Goal: Task Accomplishment & Management: Complete application form

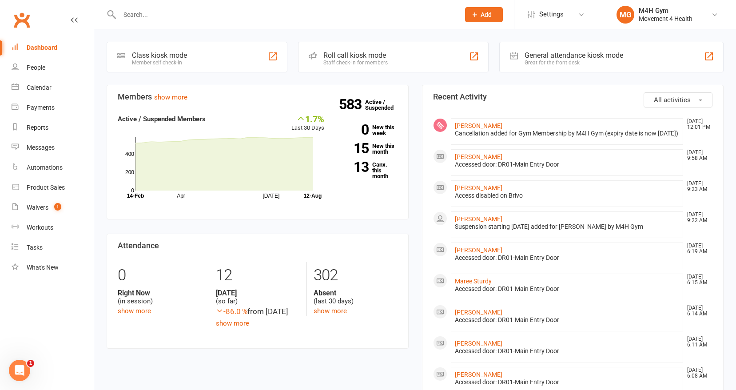
click at [135, 16] on input "text" at bounding box center [285, 14] width 336 height 12
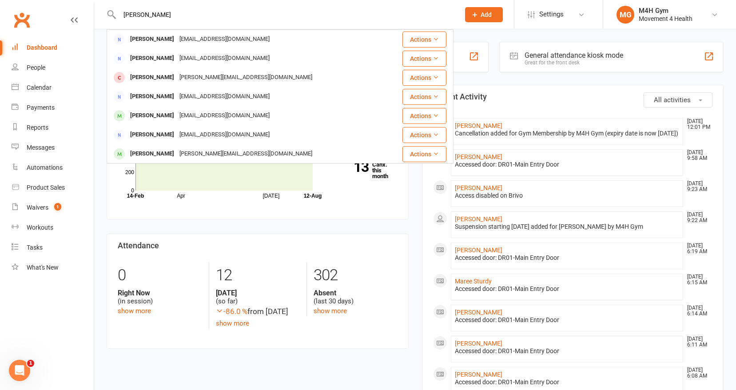
type input "[PERSON_NAME]"
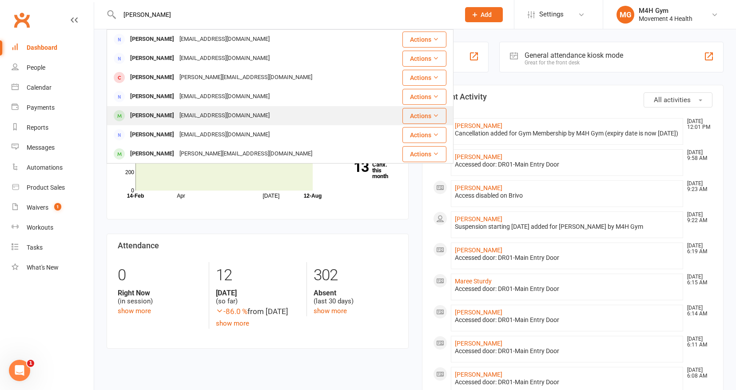
click at [198, 112] on div "[EMAIL_ADDRESS][DOMAIN_NAME]" at bounding box center [224, 115] width 95 height 13
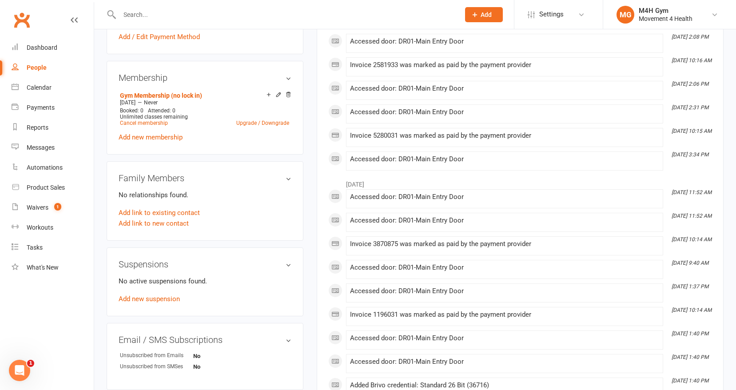
scroll to position [316, 0]
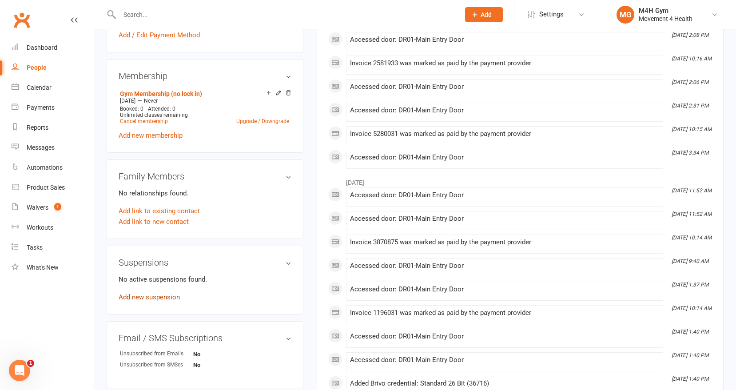
click at [165, 296] on link "Add new suspension" at bounding box center [149, 297] width 61 height 8
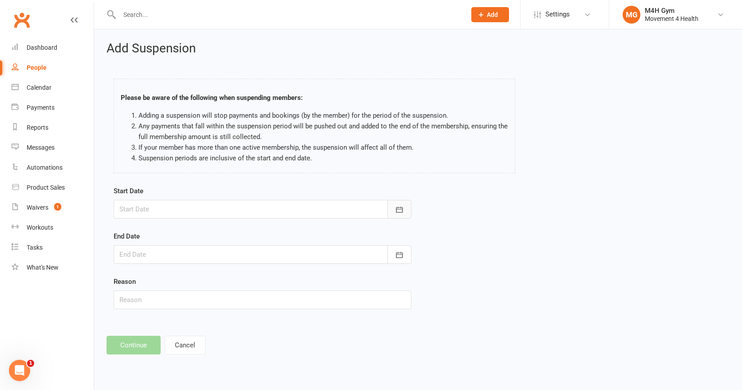
click at [398, 207] on icon "button" at bounding box center [399, 209] width 7 height 6
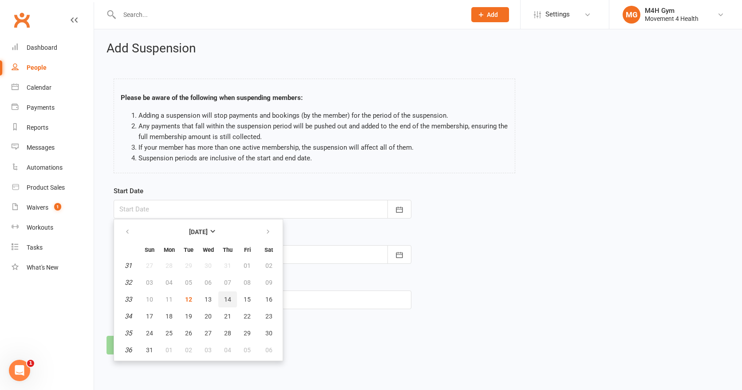
click at [229, 296] on span "14" at bounding box center [227, 299] width 7 height 7
type input "[DATE]"
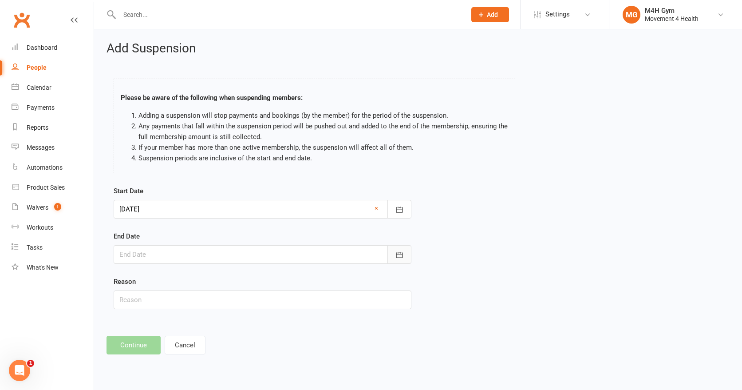
click at [398, 254] on icon "button" at bounding box center [399, 254] width 9 height 9
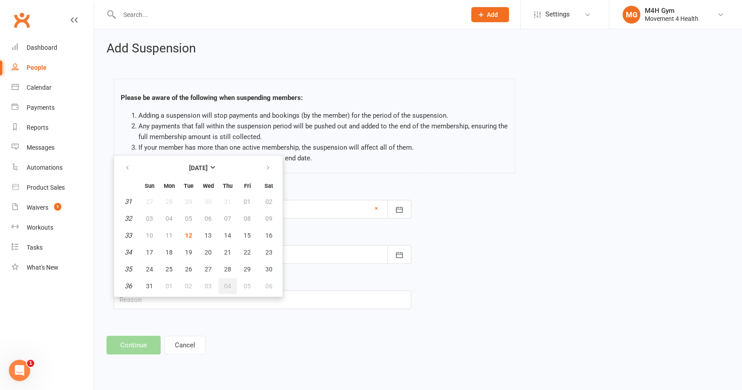
click at [225, 283] on span "04" at bounding box center [227, 285] width 7 height 7
type input "[DATE]"
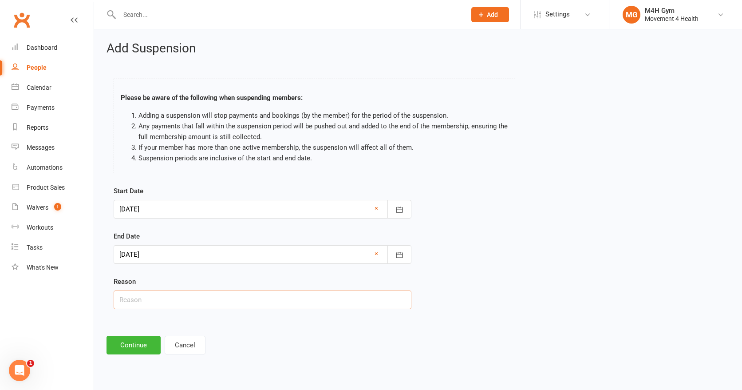
click at [137, 299] on input "text" at bounding box center [263, 299] width 298 height 19
type input "Taking care of sick friend in [GEOGRAPHIC_DATA]"
click at [119, 346] on button "Continue" at bounding box center [134, 345] width 54 height 19
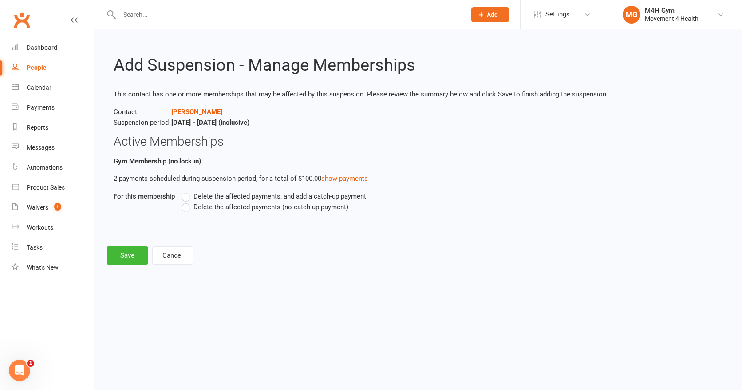
click at [186, 208] on label "Delete the affected payments (no catch-up payment)" at bounding box center [265, 207] width 167 height 11
click at [186, 202] on input "Delete the affected payments (no catch-up payment)" at bounding box center [185, 202] width 6 height 0
click at [124, 258] on button "Save" at bounding box center [128, 255] width 42 height 19
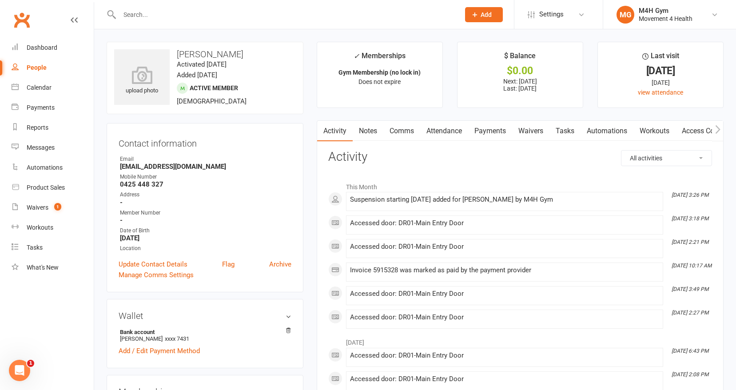
click at [149, 20] on input "text" at bounding box center [285, 14] width 336 height 12
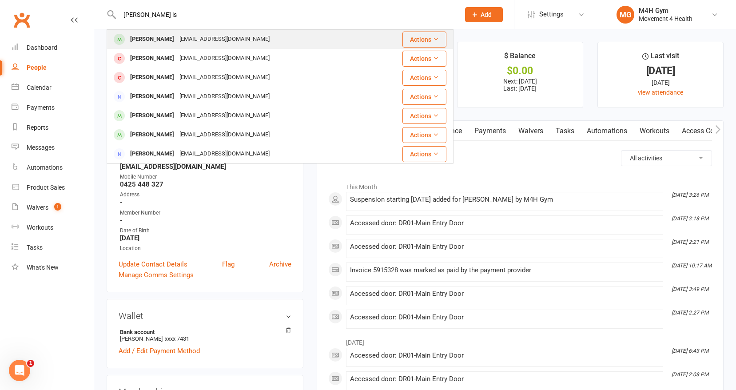
type input "[PERSON_NAME] is"
click at [153, 38] on div "[PERSON_NAME]" at bounding box center [151, 39] width 49 height 13
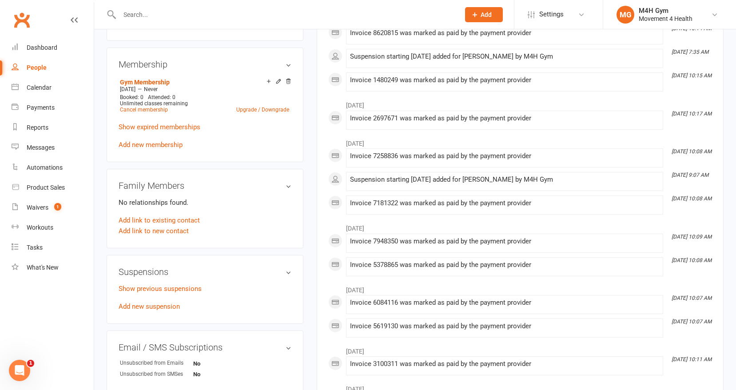
scroll to position [329, 0]
click at [162, 302] on link "Add new suspension" at bounding box center [149, 305] width 61 height 8
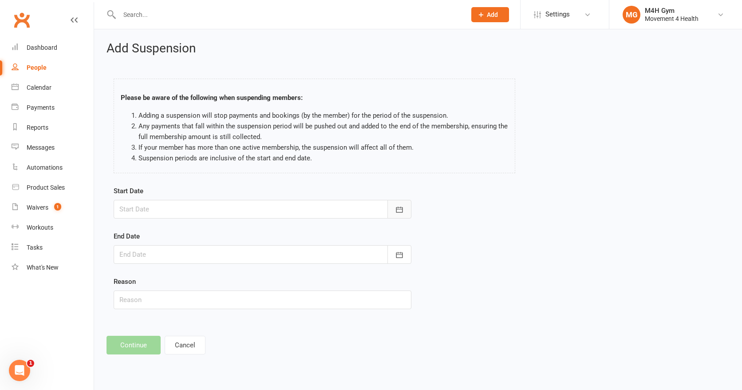
click at [396, 208] on icon "button" at bounding box center [399, 209] width 7 height 6
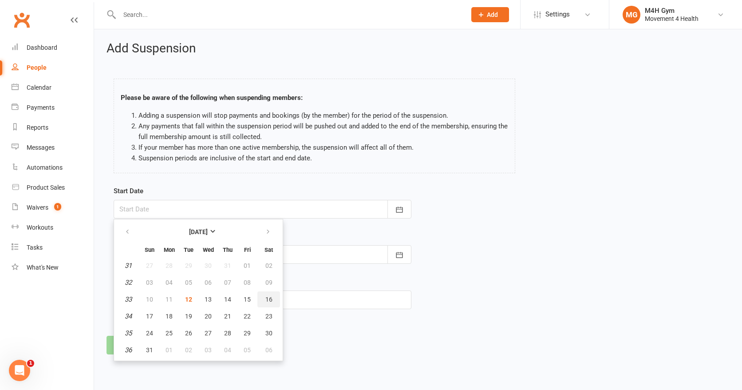
click at [265, 293] on button "16" at bounding box center [268, 299] width 23 height 16
type input "[DATE]"
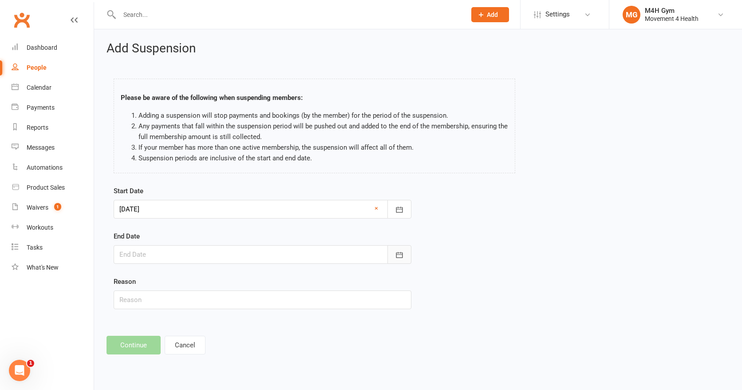
click at [395, 255] on icon "button" at bounding box center [399, 254] width 9 height 9
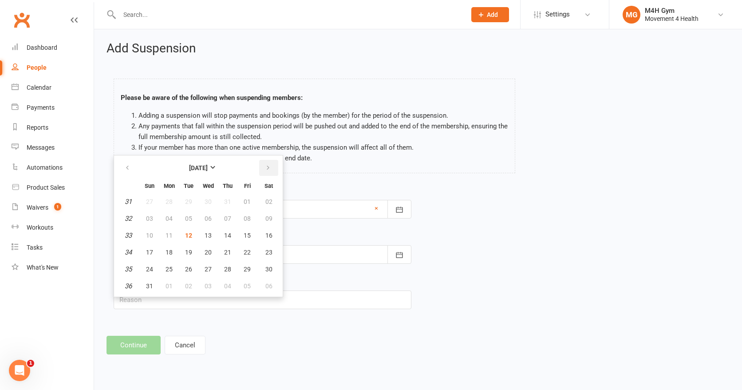
click at [266, 164] on icon "button" at bounding box center [268, 167] width 6 height 7
click at [210, 232] on span "17" at bounding box center [208, 235] width 7 height 7
type input "[DATE]"
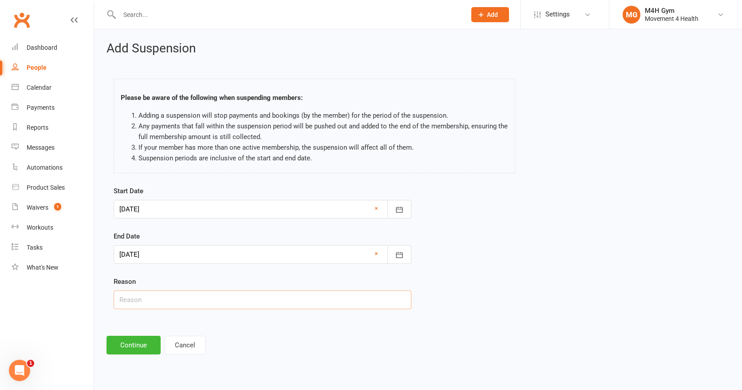
click at [139, 299] on input "text" at bounding box center [263, 299] width 298 height 19
type input "[GEOGRAPHIC_DATA]"
click at [138, 342] on button "Continue" at bounding box center [134, 345] width 54 height 19
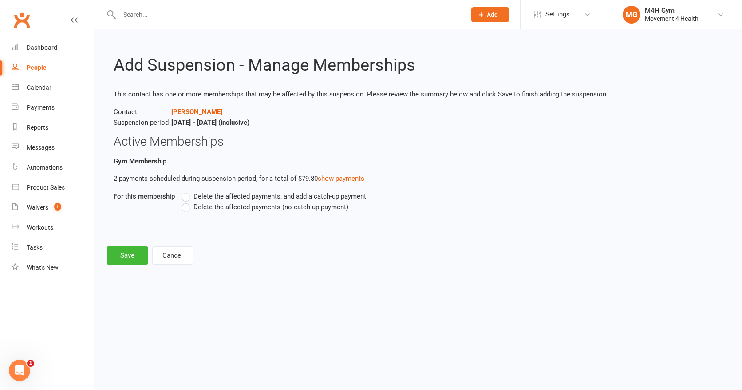
click at [186, 196] on label "Delete the affected payments, and add a catch-up payment" at bounding box center [274, 196] width 185 height 11
click at [186, 191] on input "Delete the affected payments, and add a catch-up payment" at bounding box center [185, 191] width 6 height 0
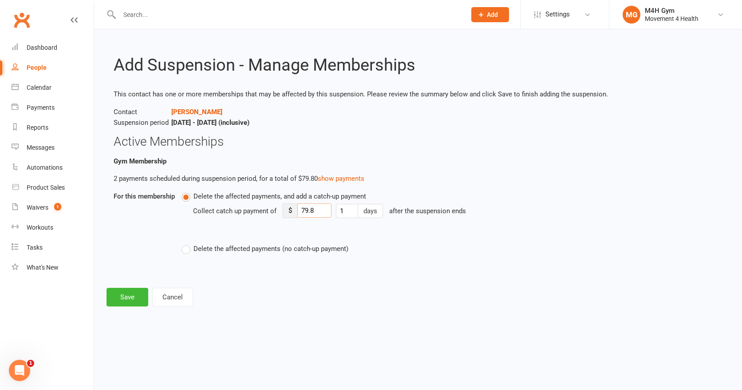
click at [318, 211] on input "79.8" at bounding box center [314, 210] width 34 height 14
type input "7"
type input "10"
click at [129, 297] on button "Save" at bounding box center [128, 297] width 42 height 19
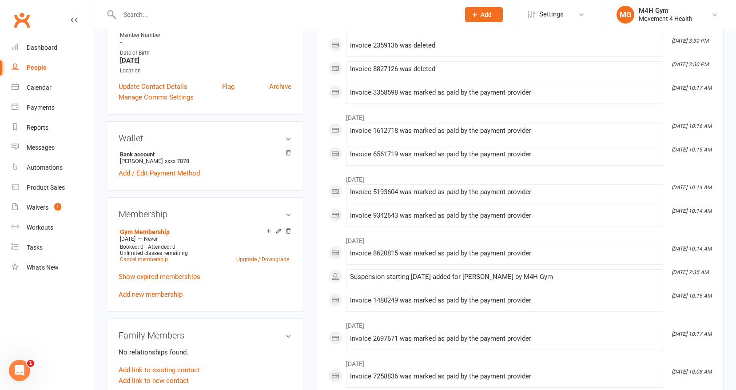
scroll to position [179, 0]
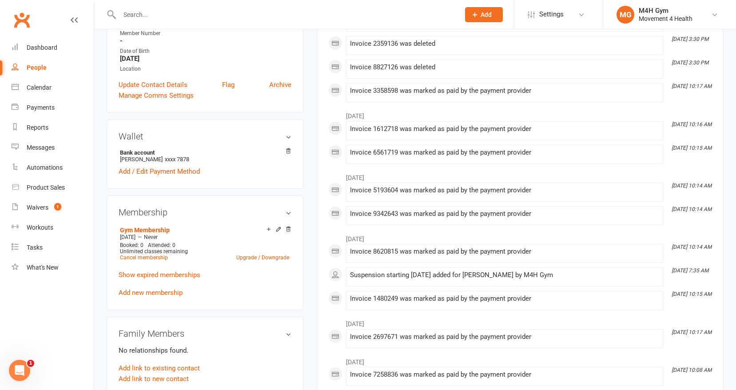
click at [158, 17] on input "text" at bounding box center [285, 14] width 336 height 12
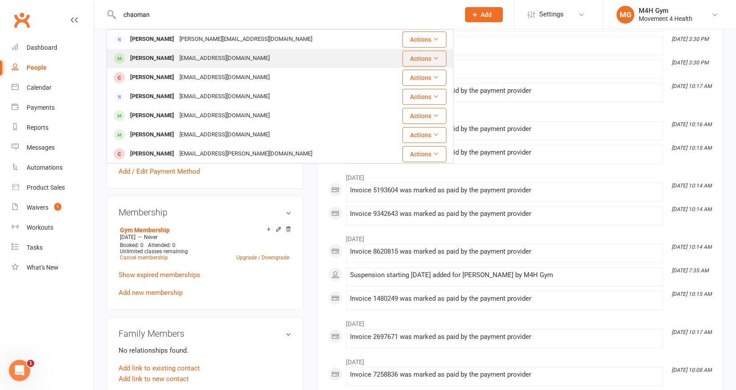
type input "chaoman"
click at [156, 58] on div "[PERSON_NAME]" at bounding box center [151, 58] width 49 height 13
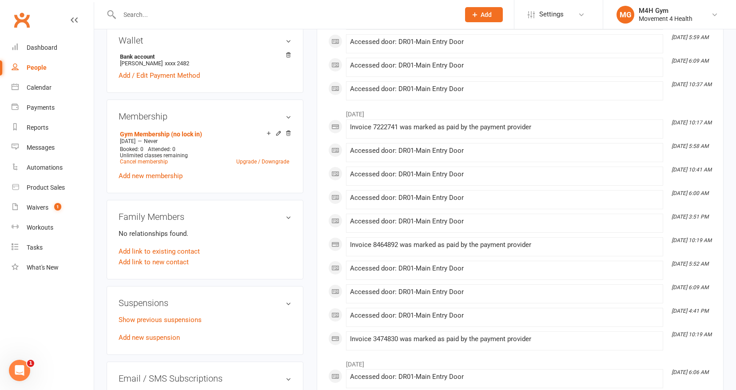
scroll to position [278, 0]
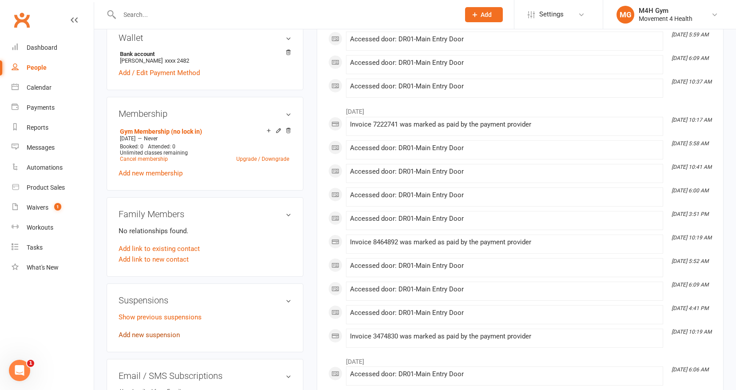
click at [173, 333] on link "Add new suspension" at bounding box center [149, 335] width 61 height 8
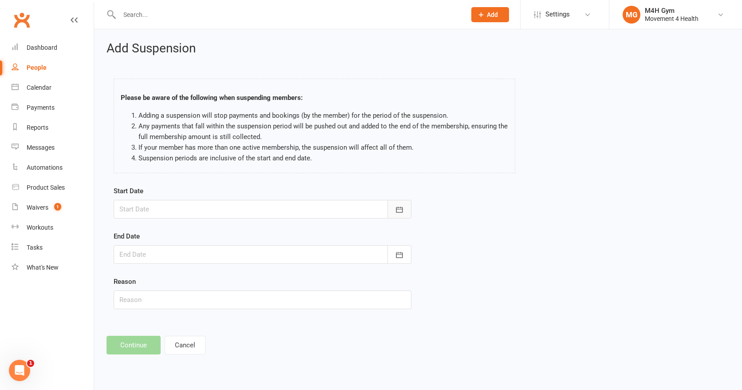
click at [398, 206] on icon "button" at bounding box center [399, 209] width 9 height 9
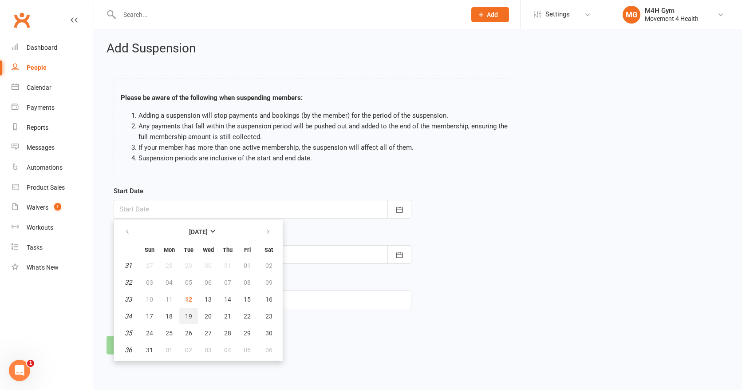
click at [189, 311] on button "19" at bounding box center [188, 316] width 19 height 16
type input "[DATE]"
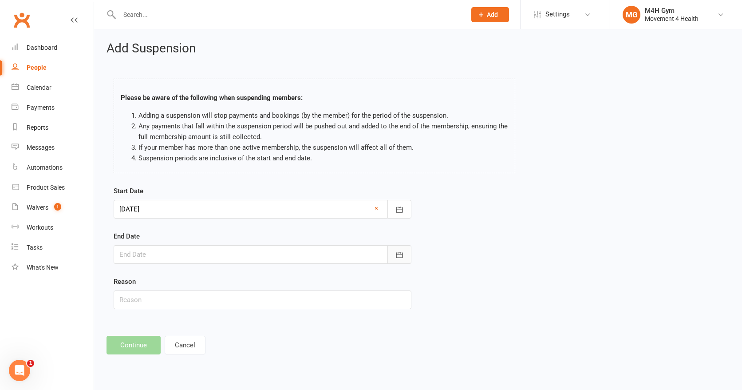
click at [395, 250] on icon "button" at bounding box center [399, 254] width 9 height 9
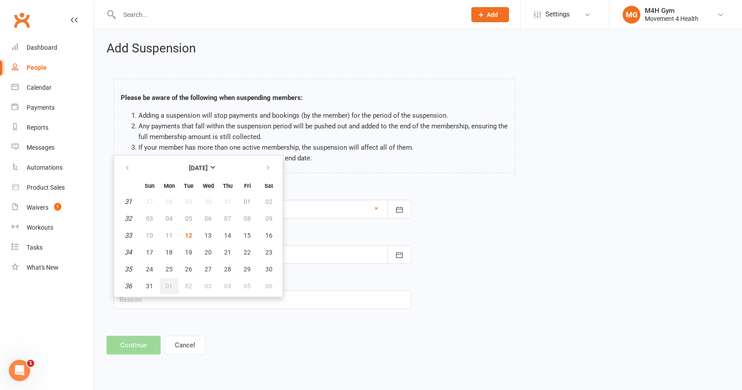
click at [172, 283] on span "01" at bounding box center [169, 285] width 7 height 7
type input "[DATE]"
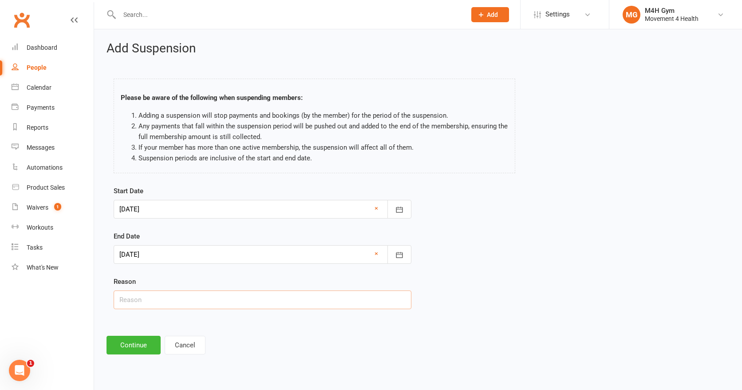
click at [139, 303] on input "text" at bounding box center [263, 299] width 298 height 19
type input "Not stated"
click at [131, 343] on button "Continue" at bounding box center [134, 345] width 54 height 19
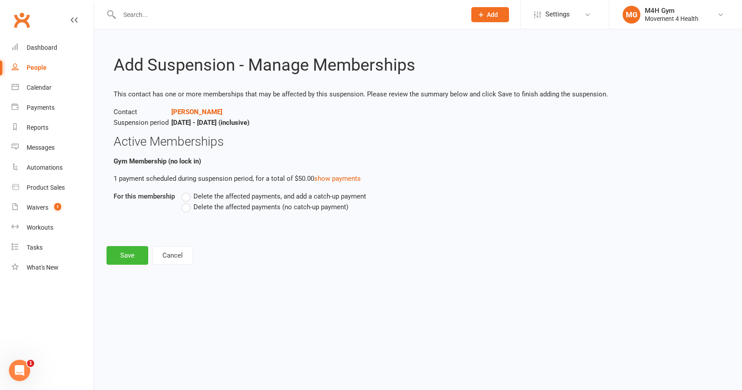
click at [187, 208] on label "Delete the affected payments (no catch-up payment)" at bounding box center [265, 207] width 167 height 11
click at [187, 202] on input "Delete the affected payments (no catch-up payment)" at bounding box center [185, 202] width 6 height 0
click at [121, 252] on button "Save" at bounding box center [128, 255] width 42 height 19
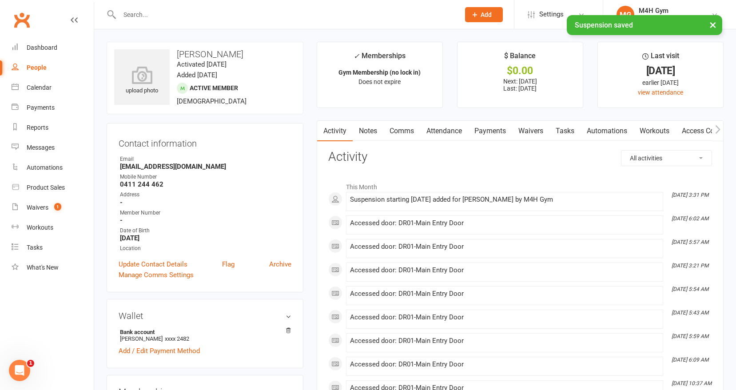
click at [44, 66] on div "People" at bounding box center [37, 67] width 20 height 7
select select "100"
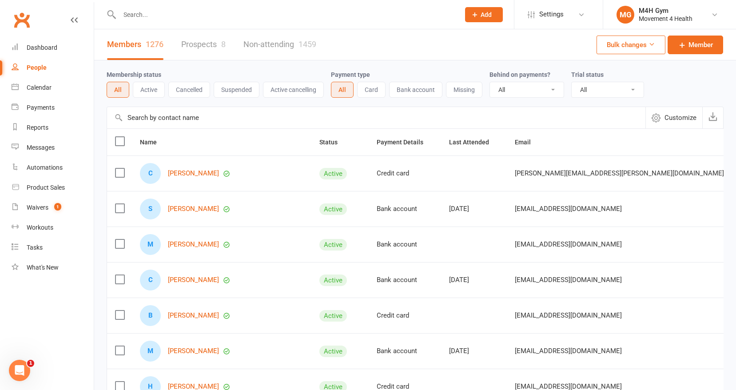
click at [131, 16] on input "text" at bounding box center [285, 14] width 336 height 12
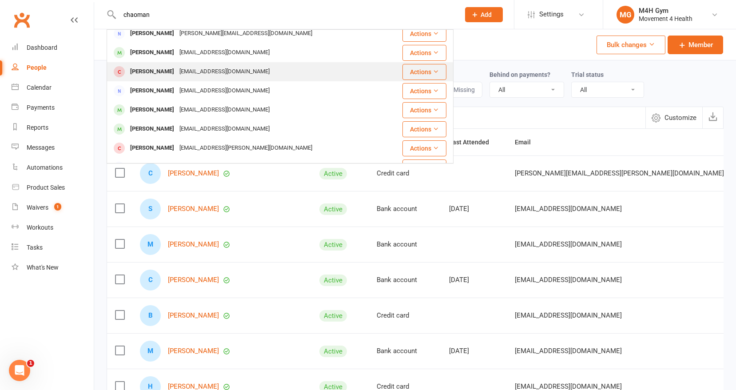
scroll to position [8, 0]
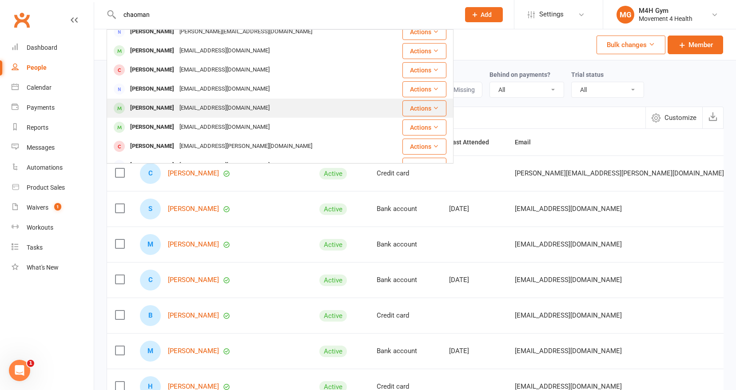
type input "chaoman"
click at [150, 106] on div "[PERSON_NAME]" at bounding box center [151, 108] width 49 height 13
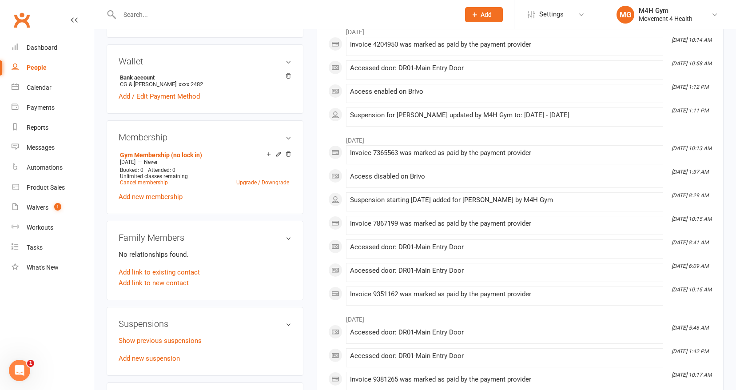
scroll to position [255, 0]
click at [156, 355] on link "Add new suspension" at bounding box center [149, 357] width 61 height 8
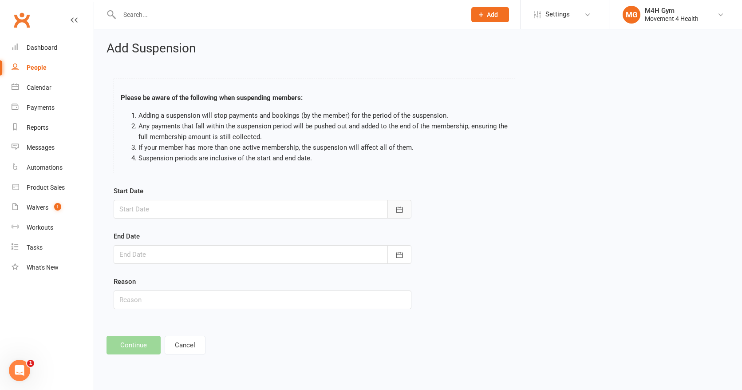
click at [399, 208] on icon "button" at bounding box center [399, 209] width 9 height 9
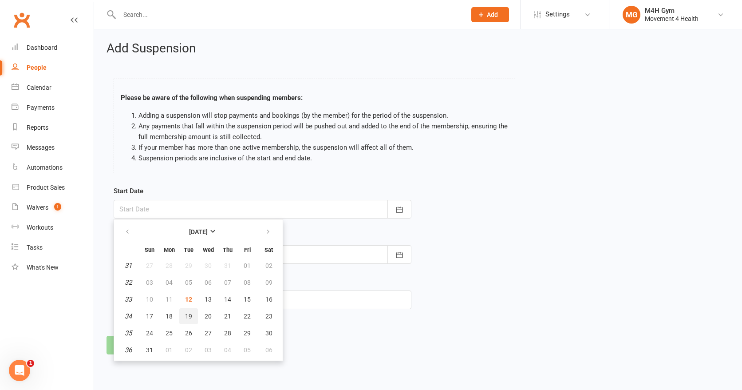
click at [188, 314] on span "19" at bounding box center [188, 316] width 7 height 7
type input "[DATE]"
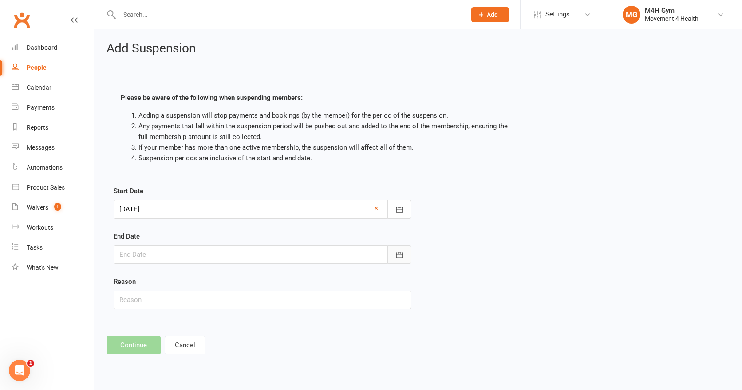
click at [396, 253] on icon "button" at bounding box center [399, 255] width 7 height 6
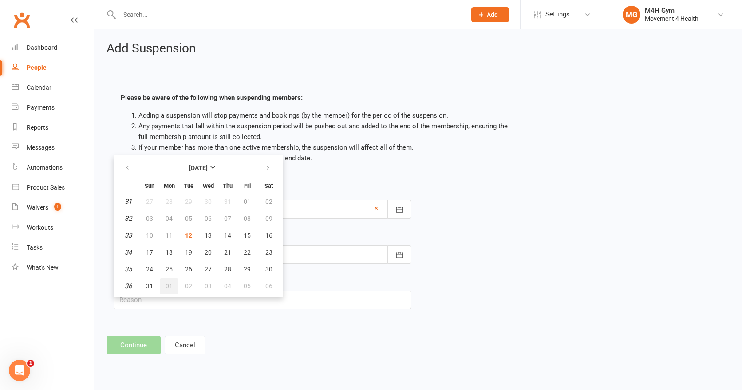
click at [170, 284] on span "01" at bounding box center [169, 285] width 7 height 7
type input "[DATE]"
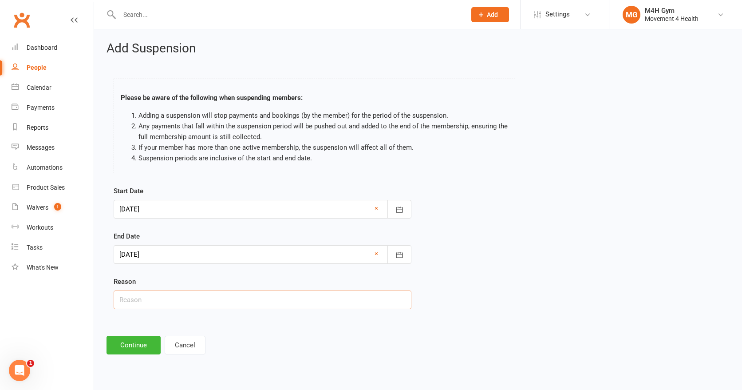
click at [147, 301] on input "text" at bounding box center [263, 299] width 298 height 19
type input "H"
click at [142, 300] on input "text" at bounding box center [263, 299] width 298 height 19
type input "Not stated"
click at [134, 344] on button "Continue" at bounding box center [134, 345] width 54 height 19
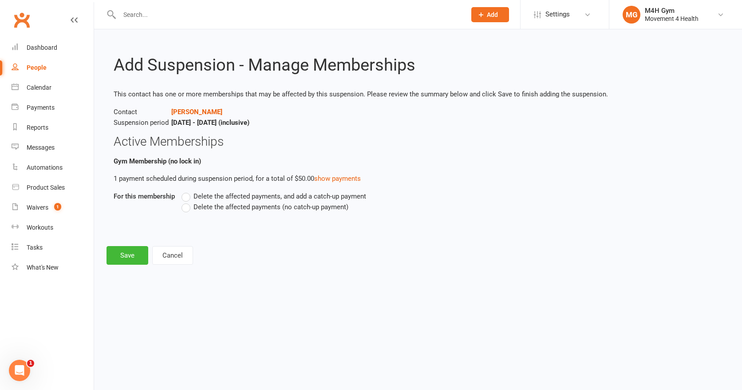
click at [188, 208] on label "Delete the affected payments (no catch-up payment)" at bounding box center [265, 207] width 167 height 11
click at [187, 202] on input "Delete the affected payments (no catch-up payment)" at bounding box center [185, 202] width 6 height 0
click at [123, 254] on button "Save" at bounding box center [128, 255] width 42 height 19
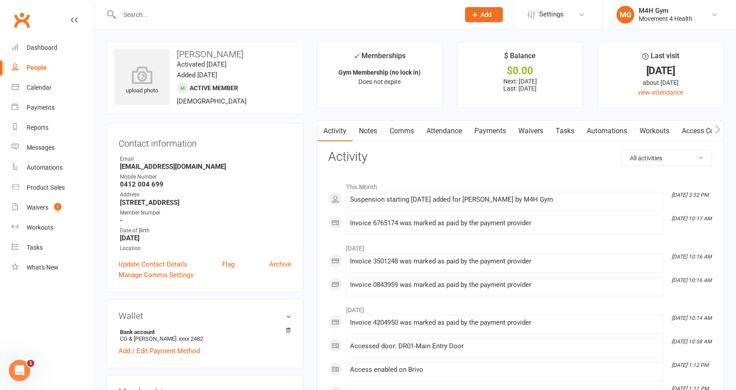
click at [150, 19] on input "text" at bounding box center [285, 14] width 336 height 12
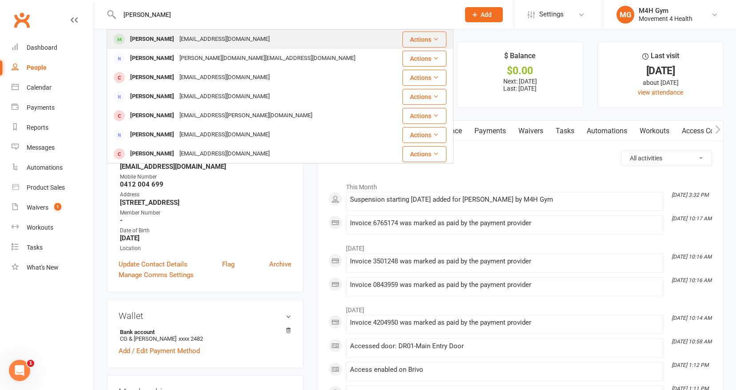
type input "[PERSON_NAME]"
click at [141, 39] on div "[PERSON_NAME]" at bounding box center [151, 39] width 49 height 13
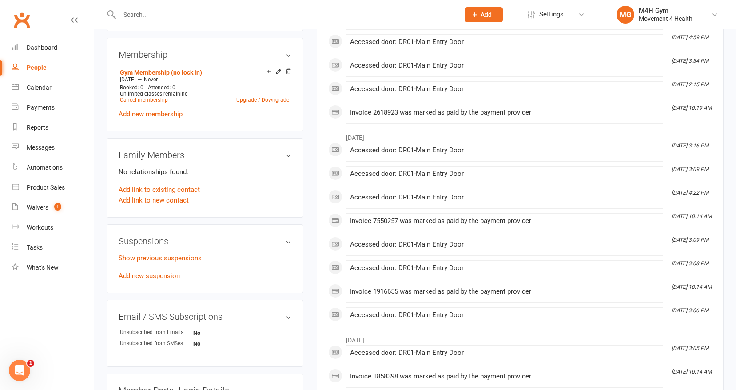
scroll to position [342, 0]
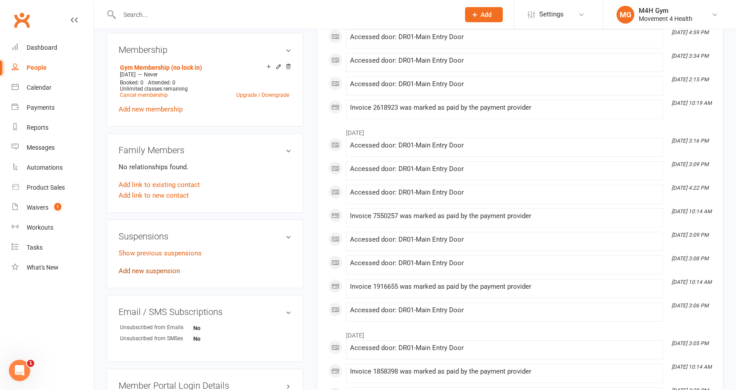
click at [147, 269] on link "Add new suspension" at bounding box center [149, 271] width 61 height 8
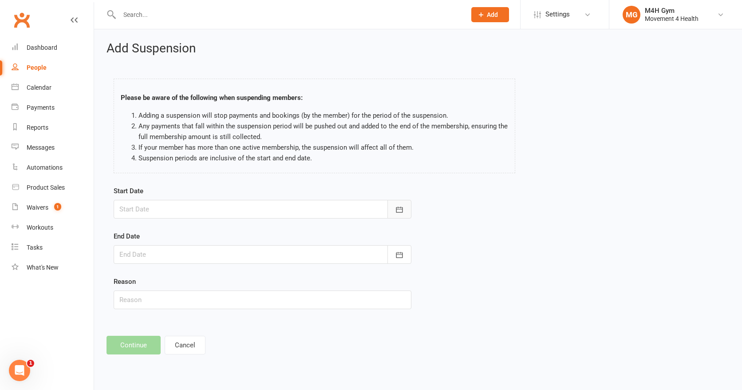
click at [398, 208] on icon "button" at bounding box center [399, 209] width 7 height 6
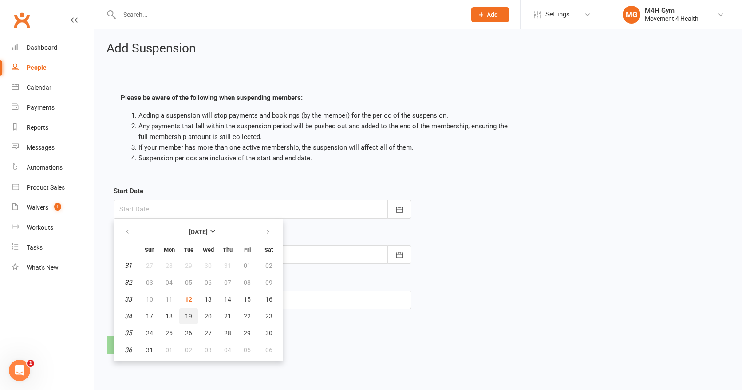
click at [187, 309] on button "19" at bounding box center [188, 316] width 19 height 16
type input "[DATE]"
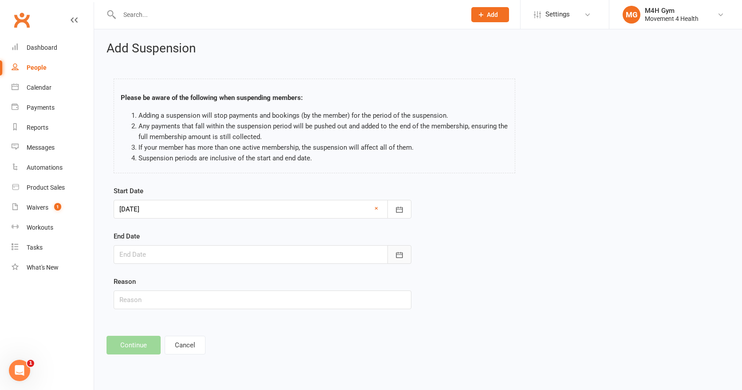
click at [404, 256] on icon "button" at bounding box center [399, 254] width 9 height 9
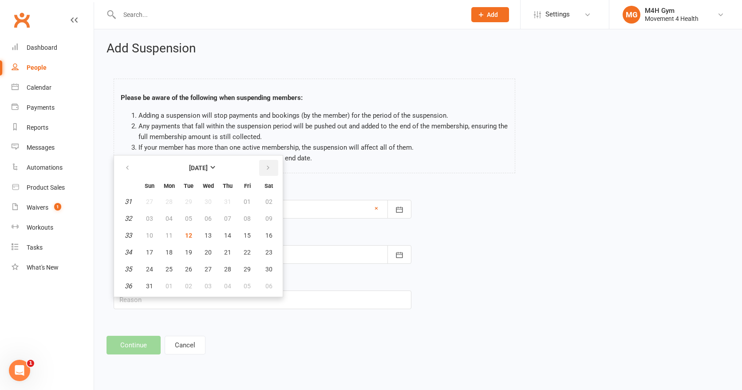
click at [265, 164] on icon "button" at bounding box center [268, 167] width 6 height 7
click at [208, 214] on button "10" at bounding box center [208, 218] width 19 height 16
type input "[DATE]"
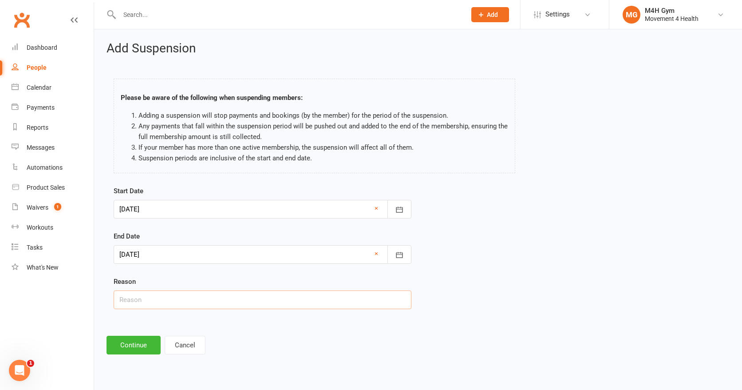
click at [138, 300] on input "text" at bounding box center [263, 299] width 298 height 19
type input "Not stated"
click at [130, 341] on button "Continue" at bounding box center [134, 345] width 54 height 19
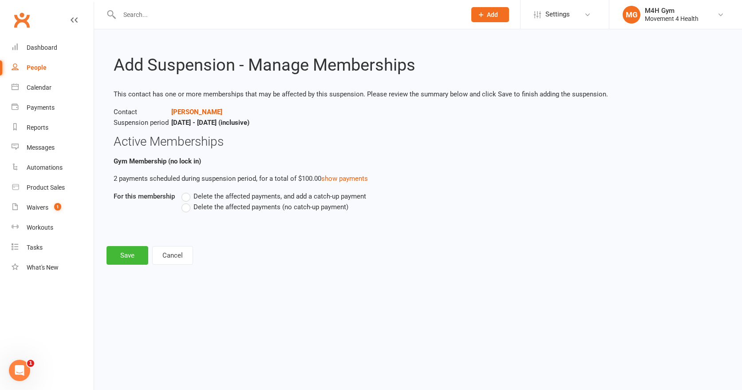
click at [186, 207] on label "Delete the affected payments (no catch-up payment)" at bounding box center [265, 207] width 167 height 11
click at [186, 202] on input "Delete the affected payments (no catch-up payment)" at bounding box center [185, 202] width 6 height 0
click at [123, 252] on button "Save" at bounding box center [128, 255] width 42 height 19
